Goal: Answer question/provide support: Share knowledge or assist other users

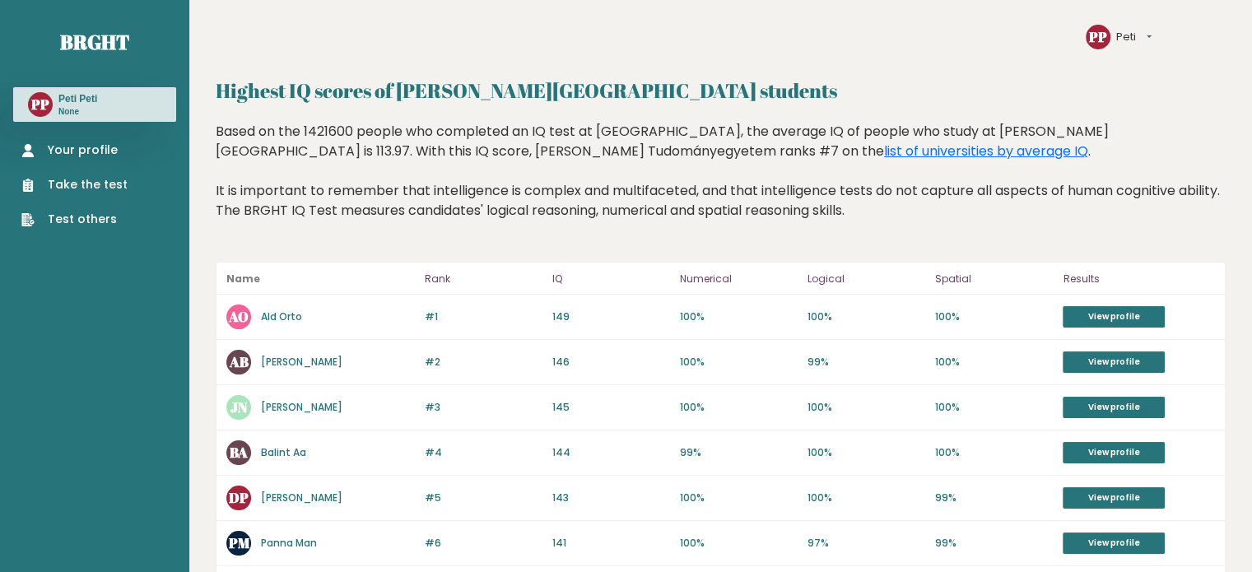
click at [71, 147] on link "Your profile" at bounding box center [74, 150] width 106 height 17
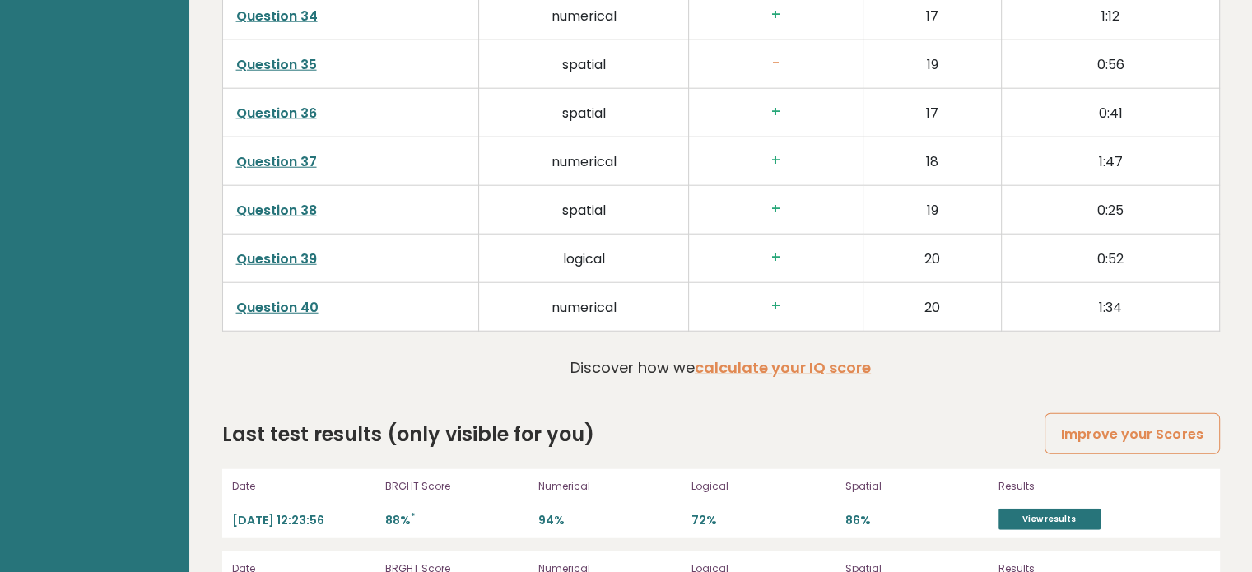
scroll to position [4282, 0]
click at [293, 204] on link "Question 38" at bounding box center [276, 209] width 81 height 19
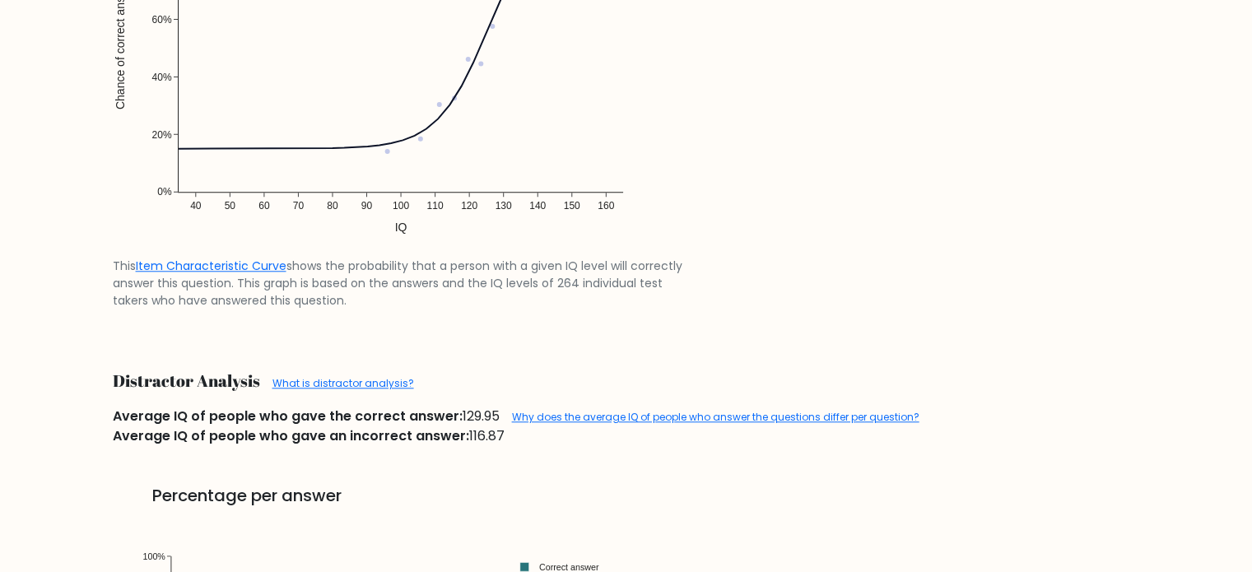
scroll to position [1548, 0]
